Goal: Task Accomplishment & Management: Manage account settings

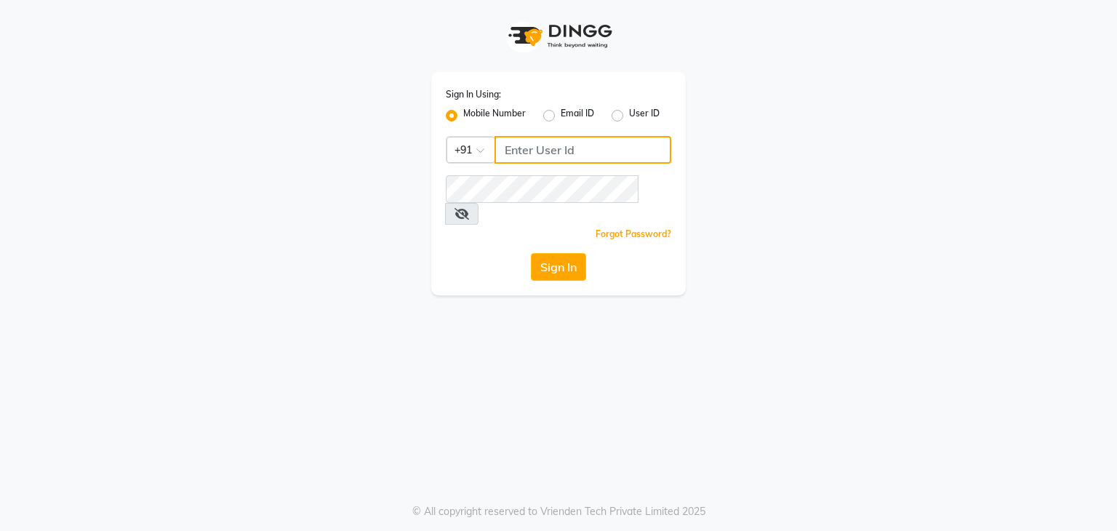
type input "9663900113"
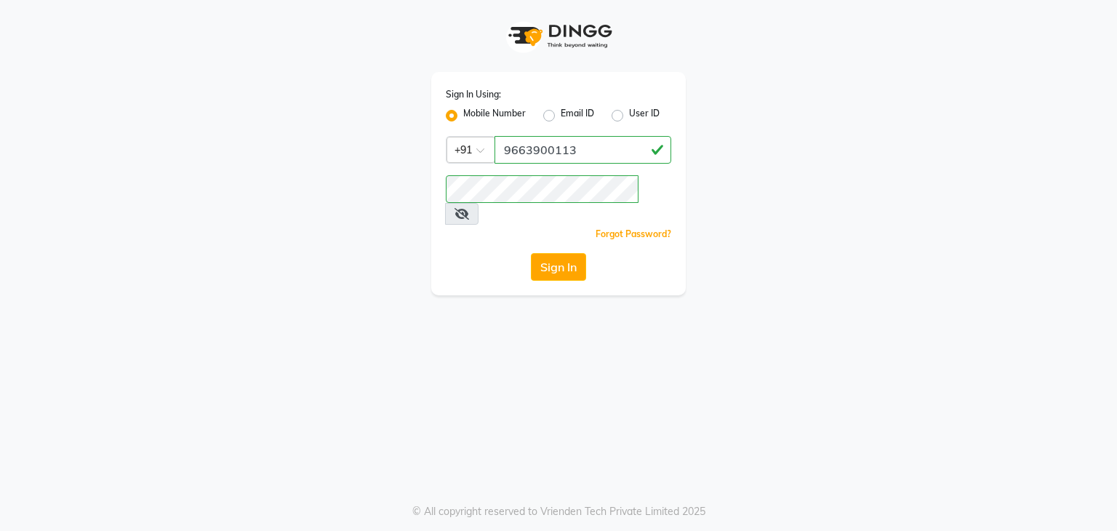
click at [565, 260] on div "Sign In Using: Mobile Number Email ID User ID Country Code × [PHONE_NUMBER] Rem…" at bounding box center [558, 183] width 255 height 223
click at [556, 253] on button "Sign In" at bounding box center [558, 267] width 55 height 28
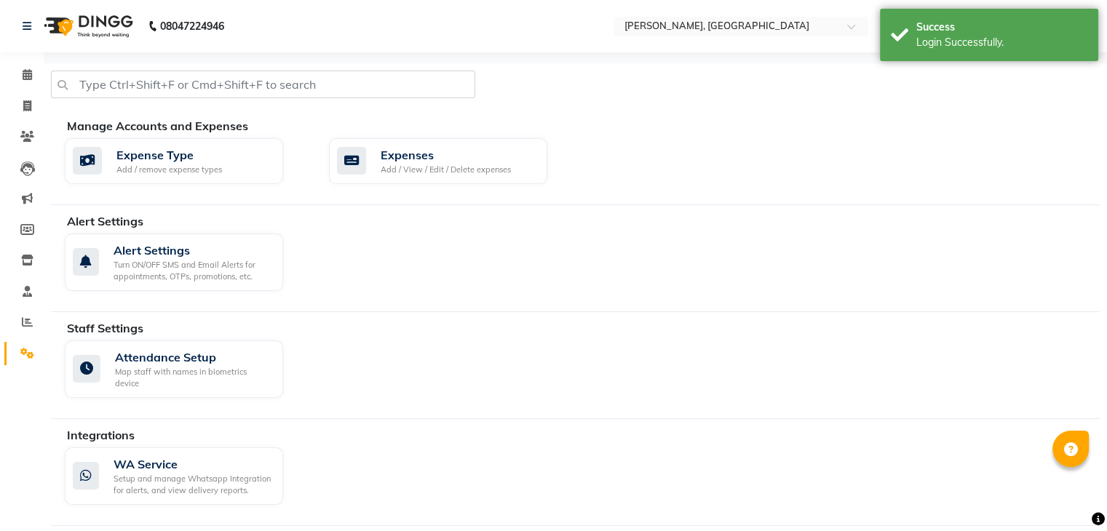
select select "en"
click at [34, 75] on span at bounding box center [27, 75] width 25 height 17
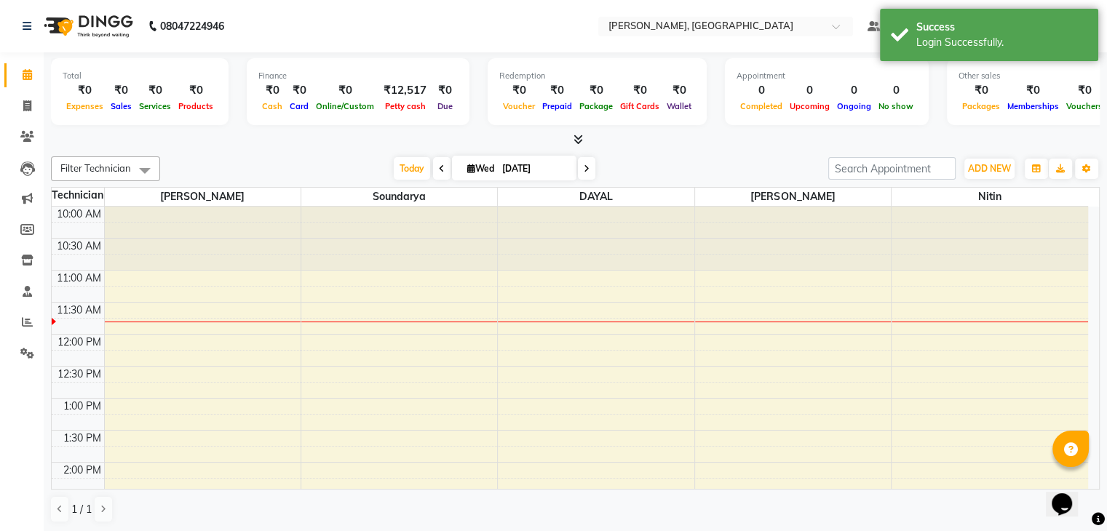
click at [575, 137] on icon at bounding box center [577, 139] width 9 height 11
